Goal: Information Seeking & Learning: Find specific page/section

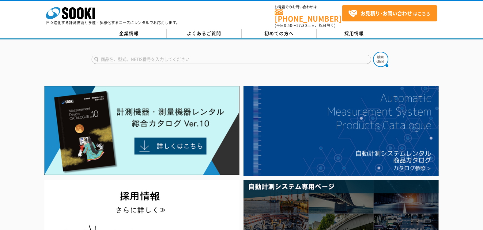
click at [132, 59] on input "text" at bounding box center [232, 59] width 280 height 9
type input "ワイレベル"
click at [373, 52] on button at bounding box center [380, 59] width 15 height 15
click at [150, 59] on input "text" at bounding box center [232, 59] width 280 height 9
type input "オートレベル"
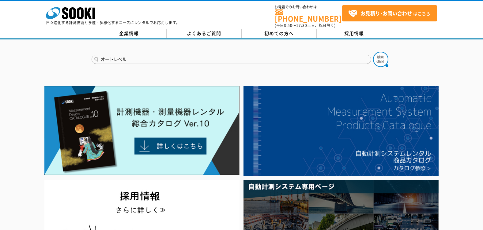
click at [373, 52] on button at bounding box center [380, 59] width 15 height 15
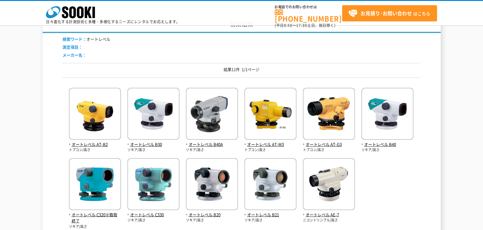
scroll to position [92, 0]
